Goal: Use online tool/utility: Use online tool/utility

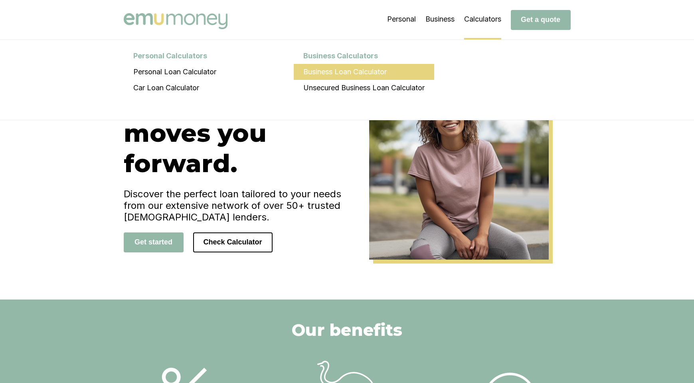
click at [359, 72] on li "Business Loan Calculator" at bounding box center [364, 72] width 140 height 16
